Goal: Transaction & Acquisition: Subscribe to service/newsletter

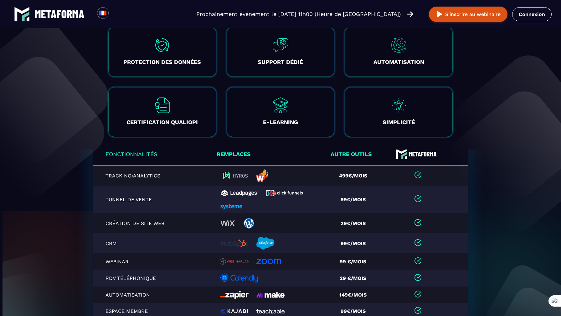
scroll to position [1347, 0]
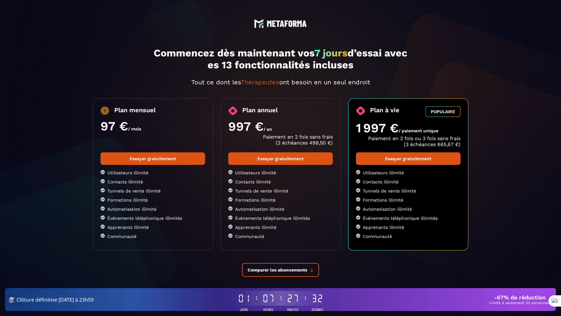
click at [134, 180] on li "Contacts illimité" at bounding box center [153, 181] width 105 height 5
click at [182, 179] on li "Contacts illimité" at bounding box center [153, 181] width 105 height 5
click at [279, 137] on p "Paiement en 2 fois sans frais (2 échéances 498,50 €)" at bounding box center [280, 140] width 105 height 12
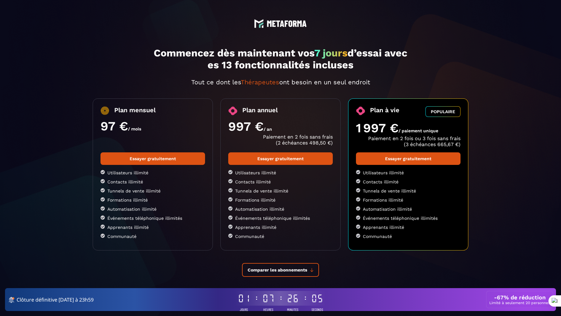
click at [279, 137] on p "Paiement en 2 fois sans frais (2 échéances 498,50 €)" at bounding box center [280, 140] width 105 height 12
click at [320, 142] on p "Paiement en 2 fois sans frais (2 échéances 498,50 €)" at bounding box center [280, 140] width 105 height 12
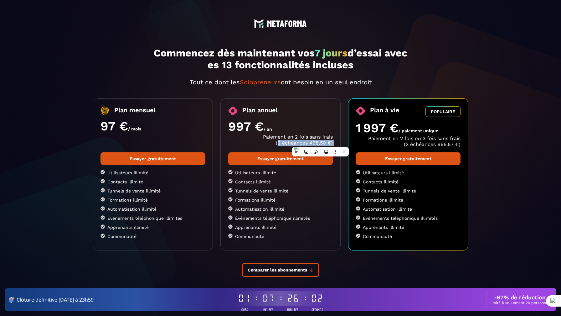
click at [393, 140] on p "Paiement en 2 fois ou 3 fois sans frais (3 échéances 665,67 €)" at bounding box center [408, 141] width 105 height 12
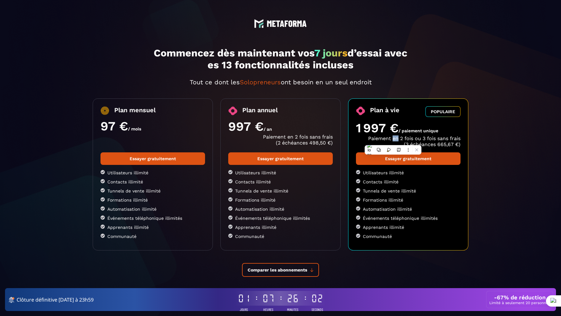
click at [393, 140] on p "Paiement en 2 fois ou 3 fois sans frais (3 échéances 665,67 €)" at bounding box center [408, 141] width 105 height 12
click at [285, 135] on p "Paiement en 2 fois sans frais (2 échéances 498,50 €)" at bounding box center [280, 140] width 105 height 12
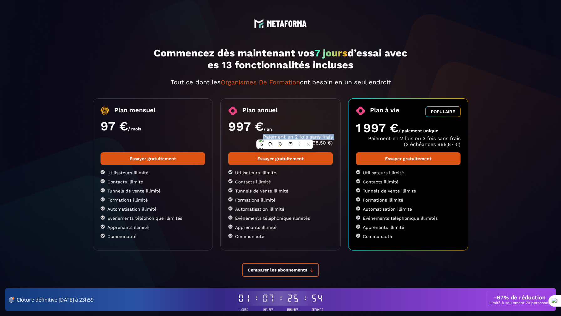
click at [327, 145] on p "Paiement en 2 fois sans frais (2 échéances 498,50 €)" at bounding box center [280, 140] width 105 height 12
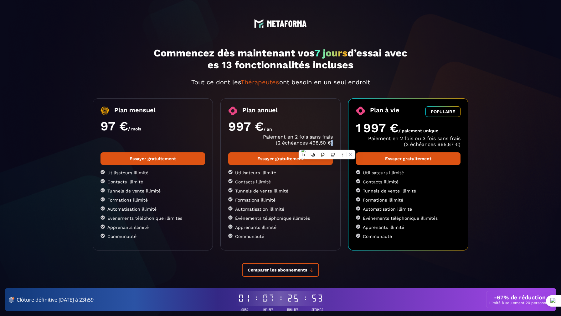
click at [419, 131] on span "/ paiement unique" at bounding box center [419, 130] width 40 height 5
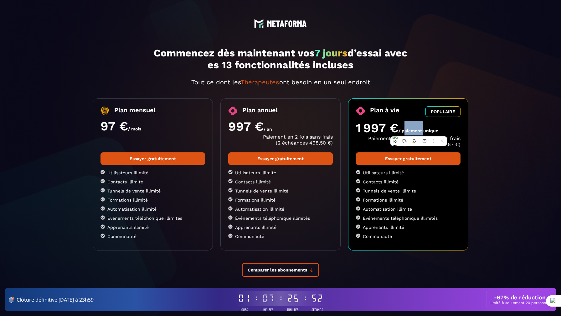
click at [419, 131] on span "/ paiement unique" at bounding box center [419, 130] width 40 height 5
click at [415, 136] on div at bounding box center [415, 136] width 0 height 0
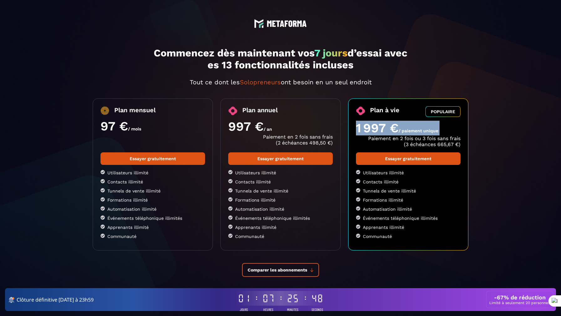
click at [448, 142] on p "Paiement en 2 fois ou 3 fois sans frais (3 échéances 665,67 €)" at bounding box center [408, 141] width 105 height 12
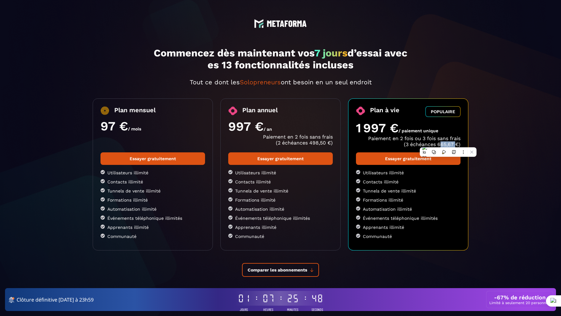
click at [448, 142] on p "Paiement en 2 fois ou 3 fois sans frais (3 échéances 665,67 €)" at bounding box center [408, 141] width 105 height 12
click at [432, 137] on p "Paiement en 2 fois ou 3 fois sans frais (3 échéances 665,67 €)" at bounding box center [408, 141] width 105 height 12
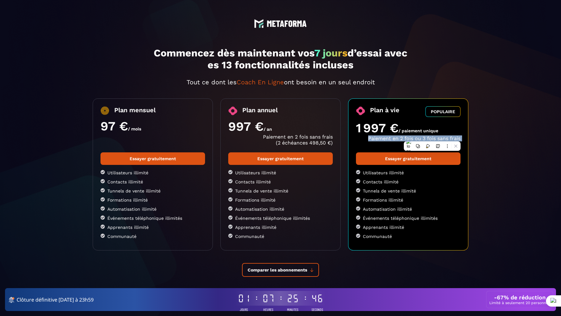
click at [428, 127] on div at bounding box center [428, 127] width 0 height 0
click at [500, 147] on section "Commencez dès maintenant vos 7 jours d’essai avec es 13 fonctionnalités incluse…" at bounding box center [280, 163] width 561 height 327
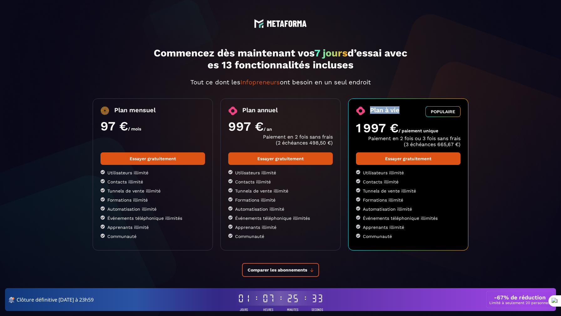
drag, startPoint x: 403, startPoint y: 108, endPoint x: 370, endPoint y: 110, distance: 33.2
click at [370, 110] on div "Plan à vie POPULAIRE" at bounding box center [408, 111] width 105 height 11
click at [366, 97] on div at bounding box center [366, 97] width 0 height 0
click at [551, 171] on section "Commencez dès maintenant vos 7 jours d’essai avec es 13 fonctionnalités incluse…" at bounding box center [280, 163] width 561 height 327
click at [272, 108] on span "Plan annuel" at bounding box center [259, 110] width 35 height 9
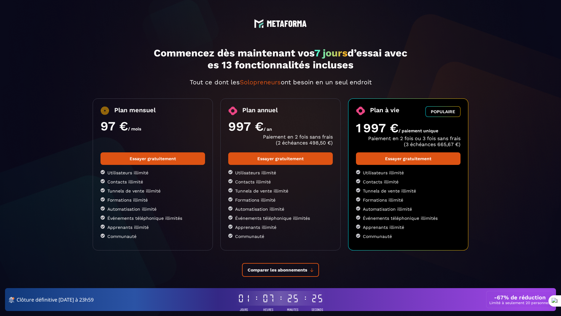
click at [272, 108] on span "Plan annuel" at bounding box center [259, 110] width 35 height 9
click at [268, 97] on div at bounding box center [268, 97] width 0 height 0
click at [314, 136] on p "Paiement en 2 fois sans frais (2 échéances 498,50 €)" at bounding box center [280, 140] width 105 height 12
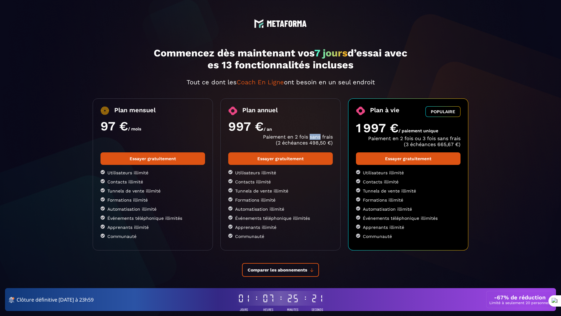
click at [314, 136] on p "Paiement en 2 fois sans frais (2 échéances 498,50 €)" at bounding box center [280, 140] width 105 height 12
click at [541, 146] on section "Commencez dès maintenant vos 7 jours d’essai avec es 13 fonctionnalités incluse…" at bounding box center [280, 163] width 561 height 327
